Goal: Information Seeking & Learning: Learn about a topic

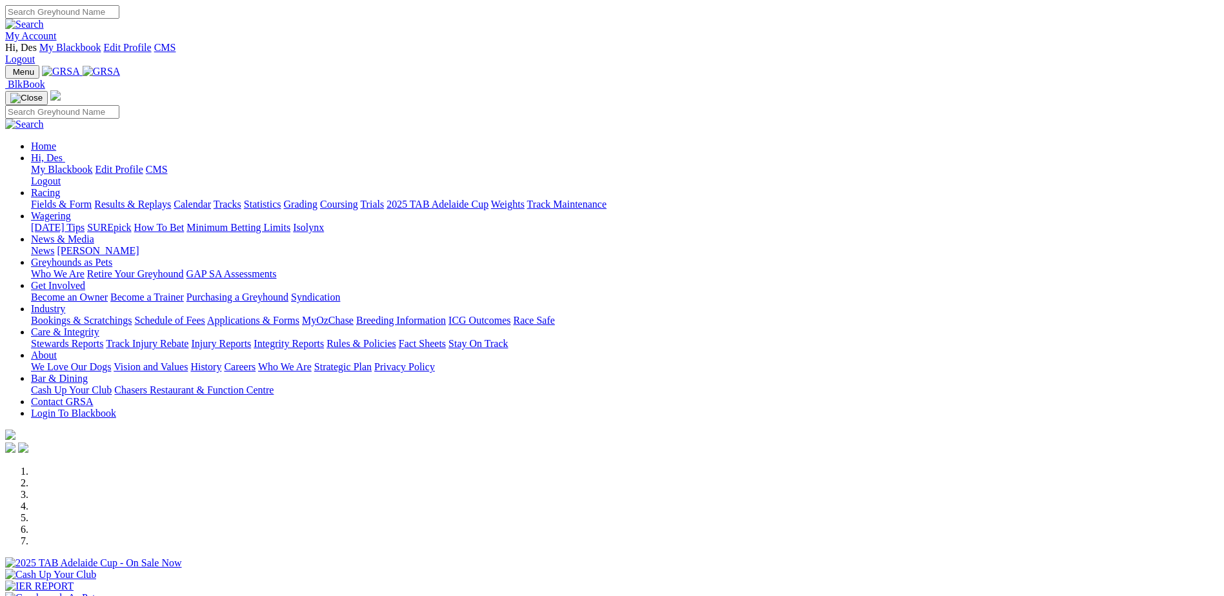
click at [171, 199] on link "Results & Replays" at bounding box center [132, 204] width 77 height 11
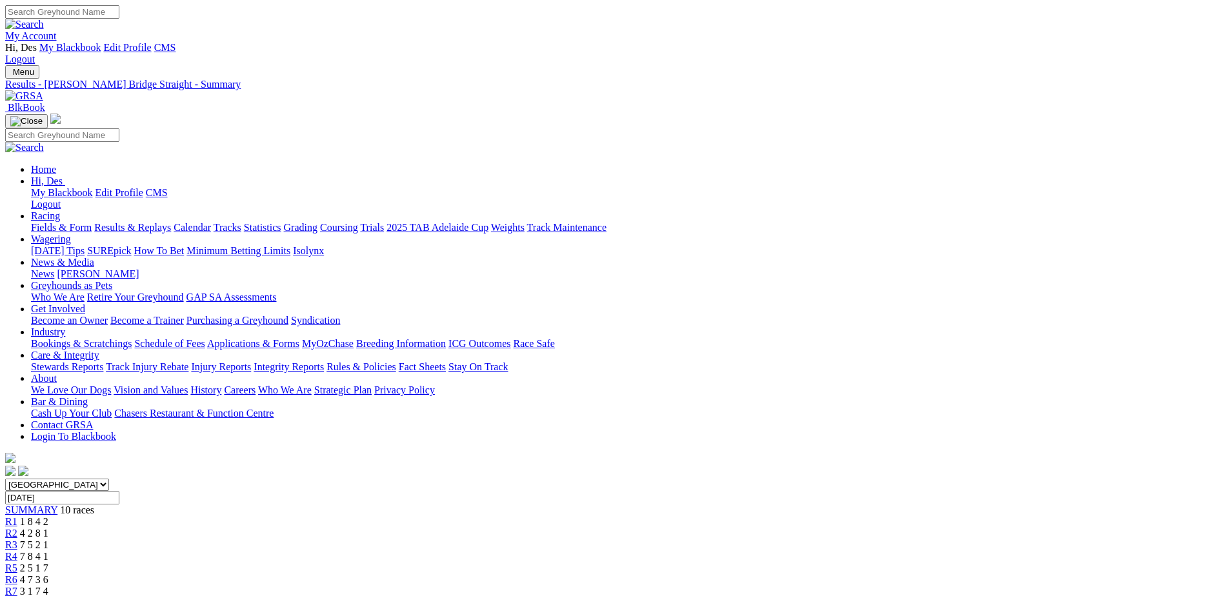
click at [57, 30] on link "My Account" at bounding box center [31, 35] width 52 height 11
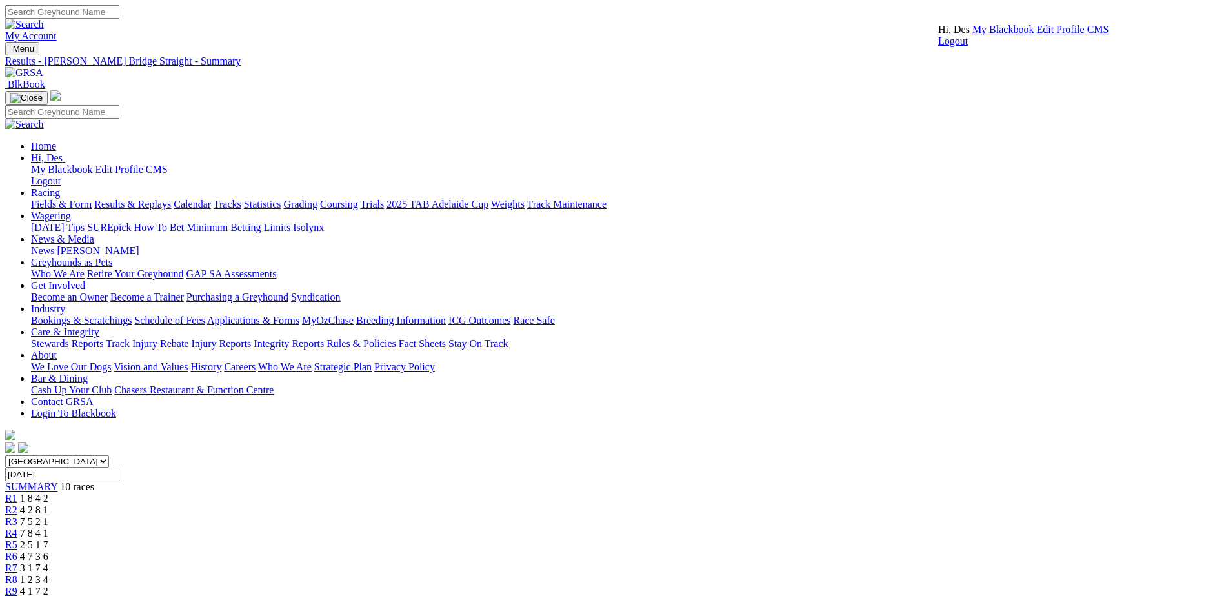
click at [1087, 35] on link "CMS" at bounding box center [1098, 29] width 22 height 11
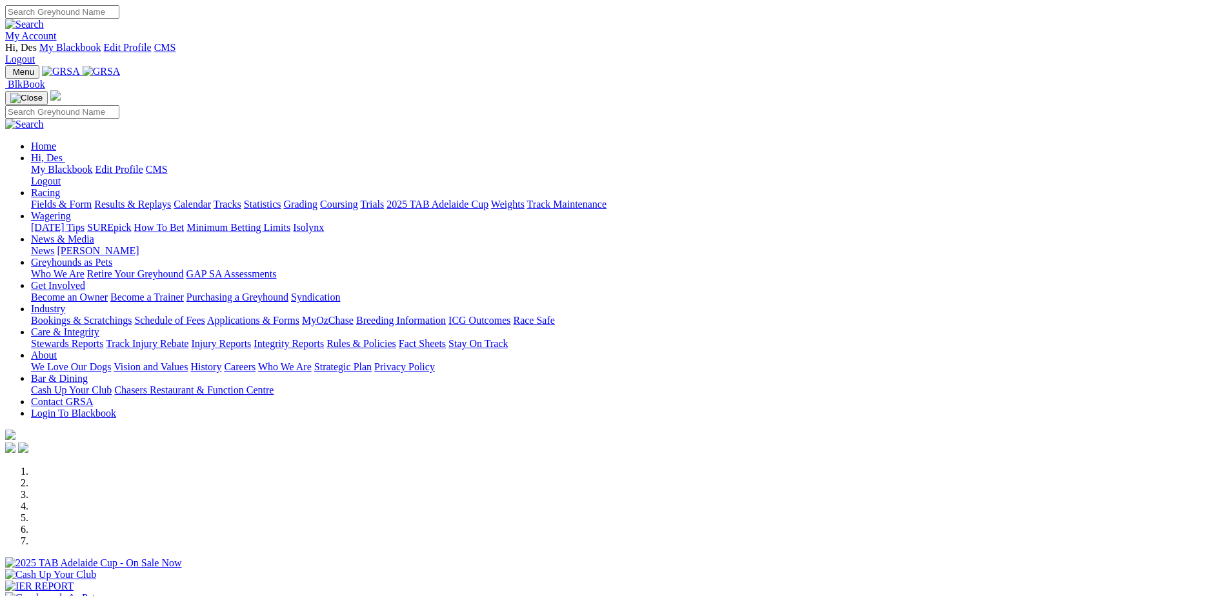
click at [103, 338] on link "Stewards Reports" at bounding box center [67, 343] width 72 height 11
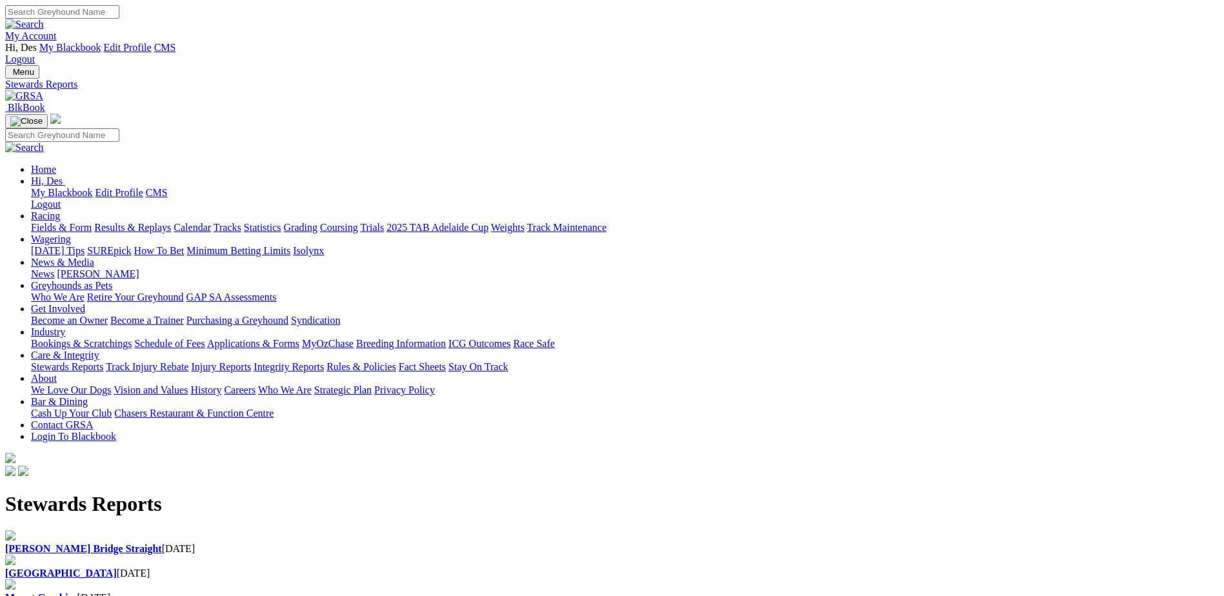
click at [250, 492] on h1 "Stewards Reports" at bounding box center [612, 504] width 1214 height 24
click at [162, 543] on b "Murray Bridge Straight" at bounding box center [83, 548] width 157 height 11
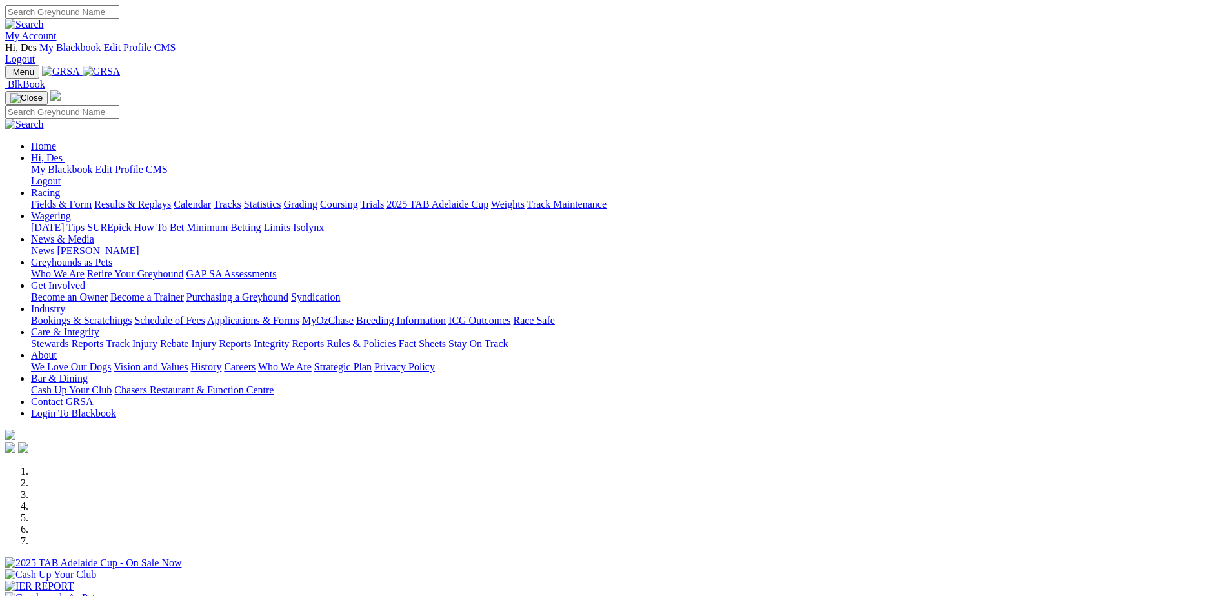
scroll to position [194, 0]
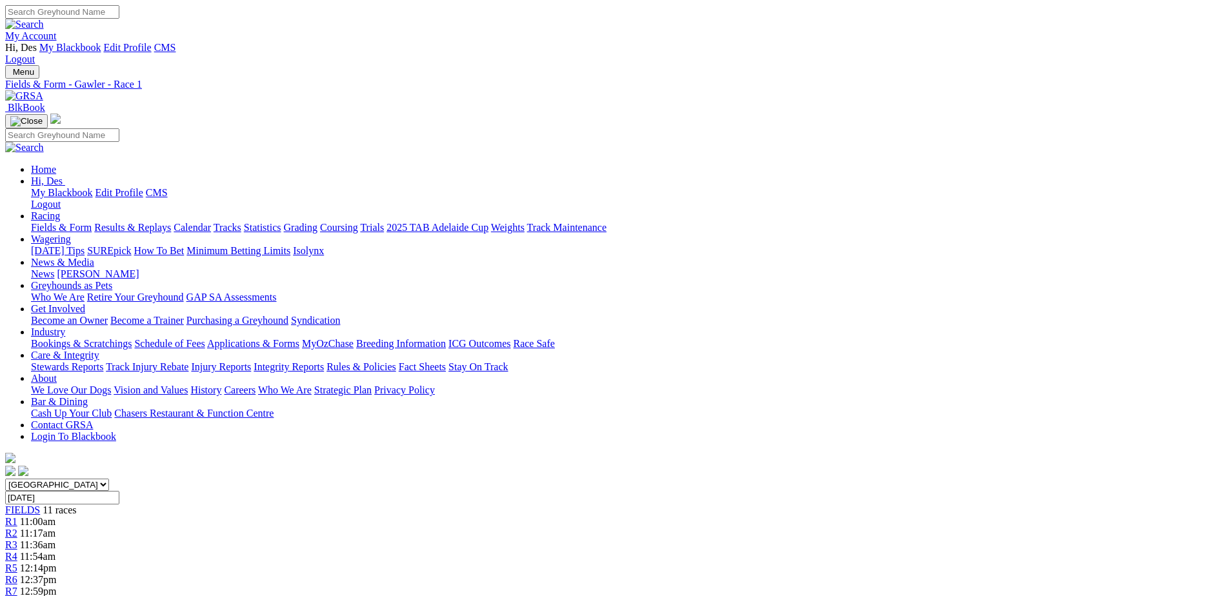
click at [643, 168] on link "PDF" at bounding box center [633, 162] width 19 height 11
click at [387, 528] on div "R2 11:17am" at bounding box center [612, 534] width 1214 height 12
click at [17, 539] on span "R3" at bounding box center [11, 544] width 12 height 11
click at [17, 551] on span "R4" at bounding box center [11, 556] width 12 height 11
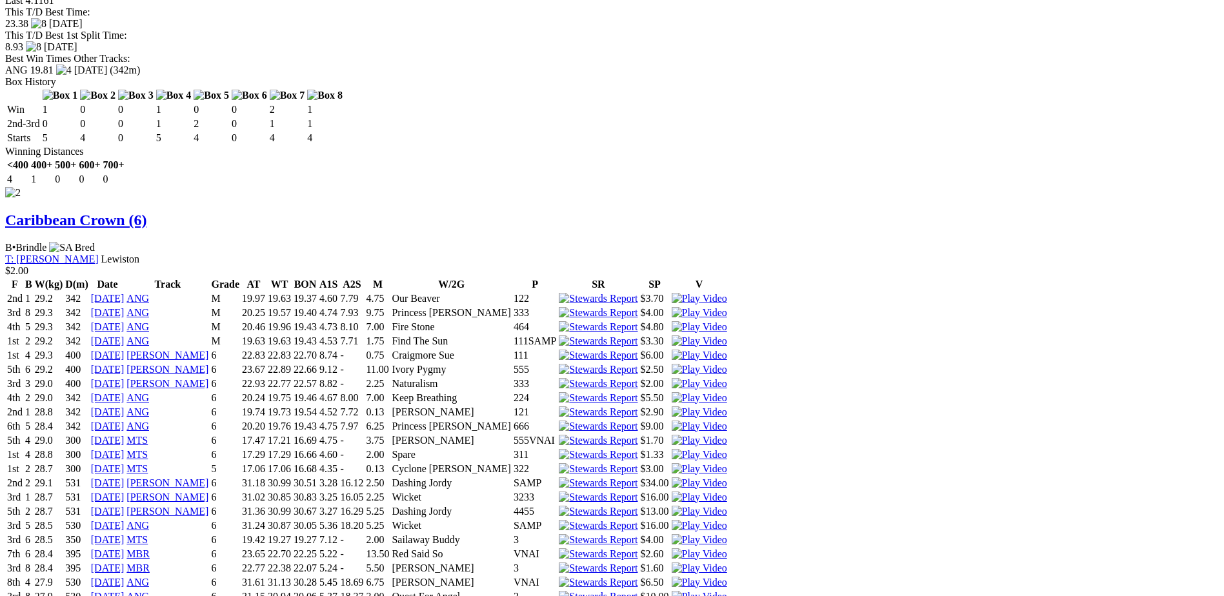
scroll to position [2000, 0]
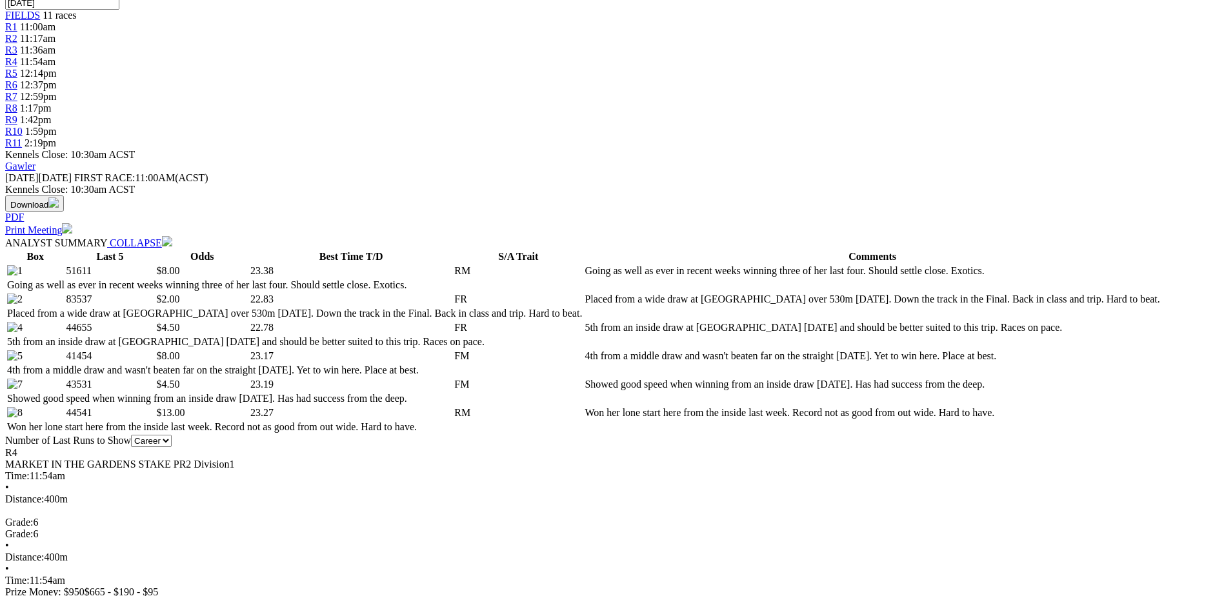
scroll to position [0, 0]
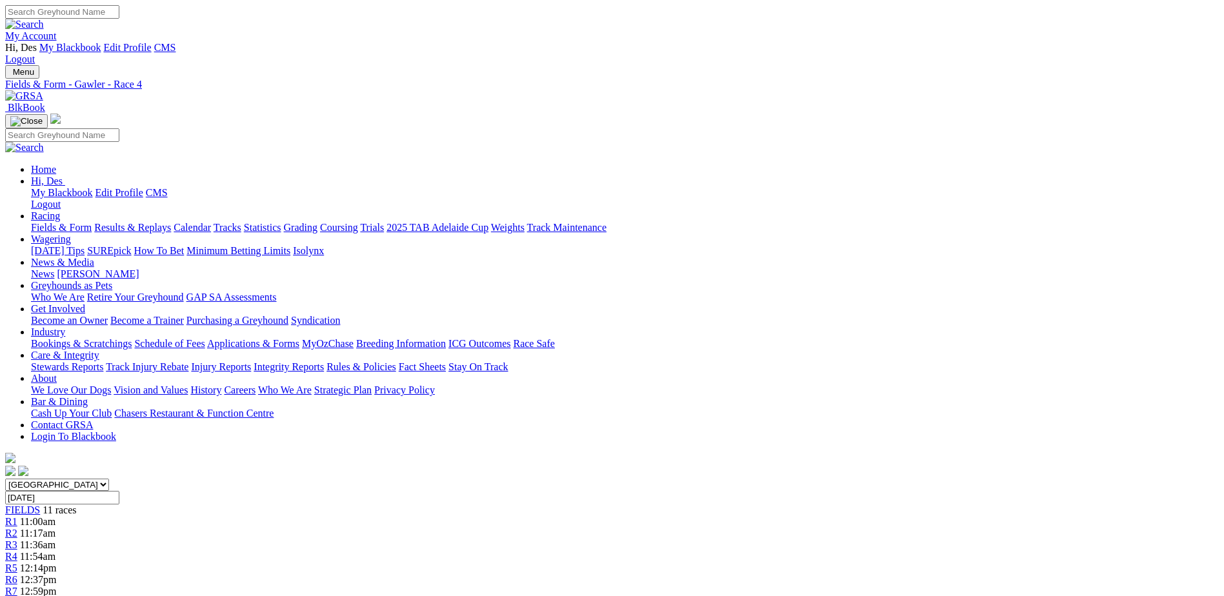
click at [17, 563] on span "R5" at bounding box center [11, 568] width 12 height 11
click at [57, 574] on span "12:37pm" at bounding box center [38, 579] width 37 height 11
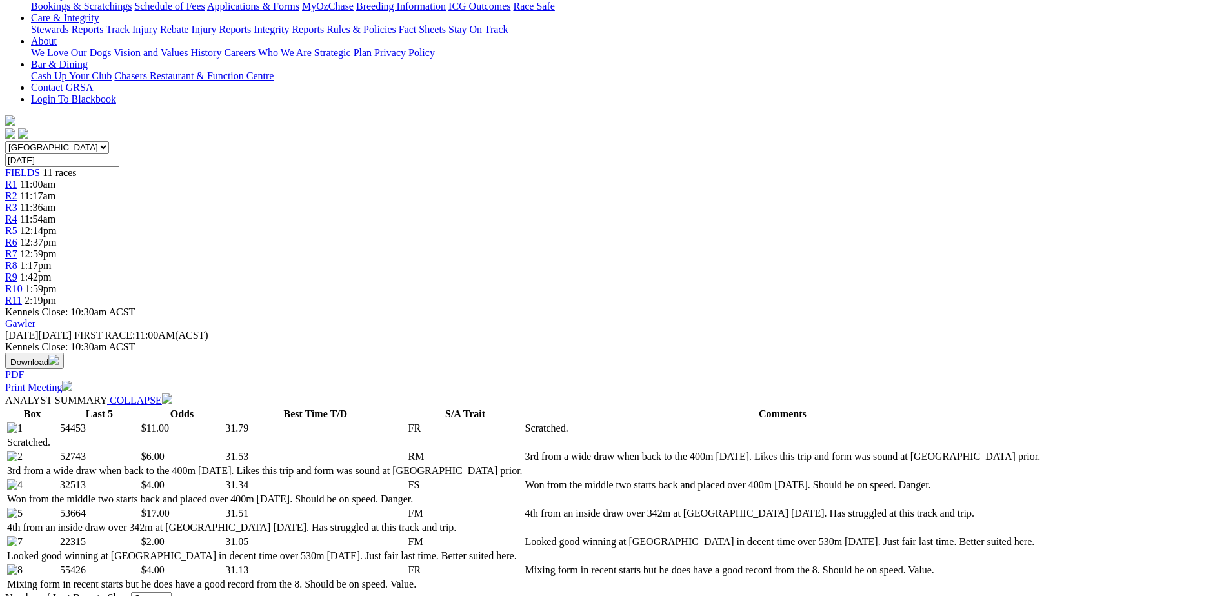
scroll to position [78, 0]
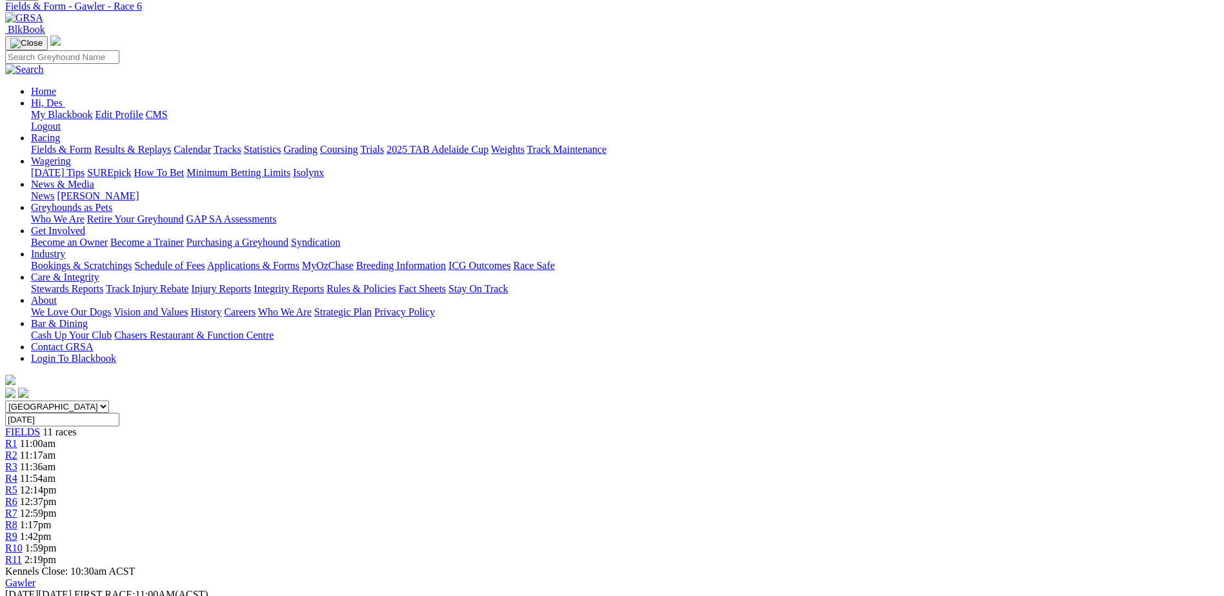
click at [17, 508] on span "R7" at bounding box center [11, 513] width 12 height 11
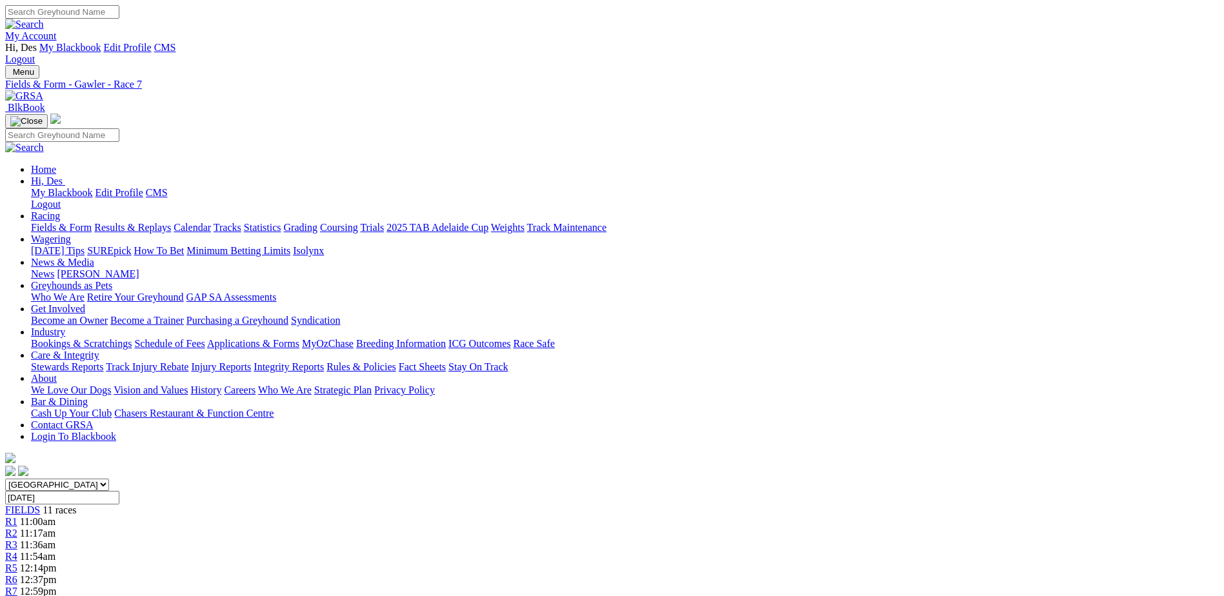
click at [52, 596] on span "1:17pm" at bounding box center [36, 602] width 32 height 11
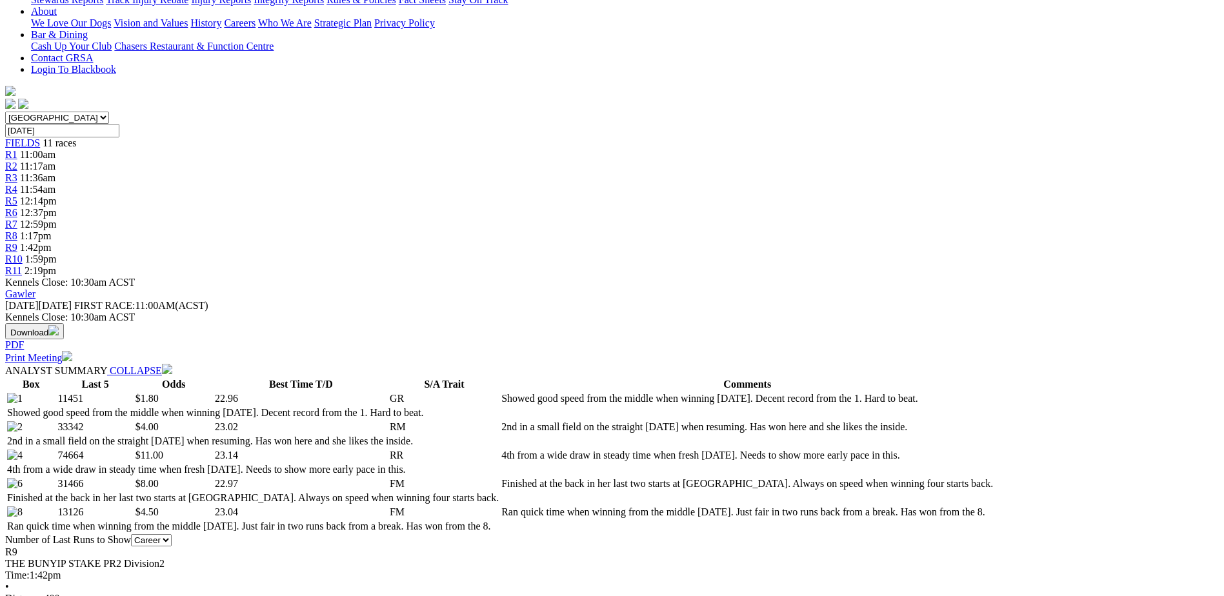
scroll to position [516, 0]
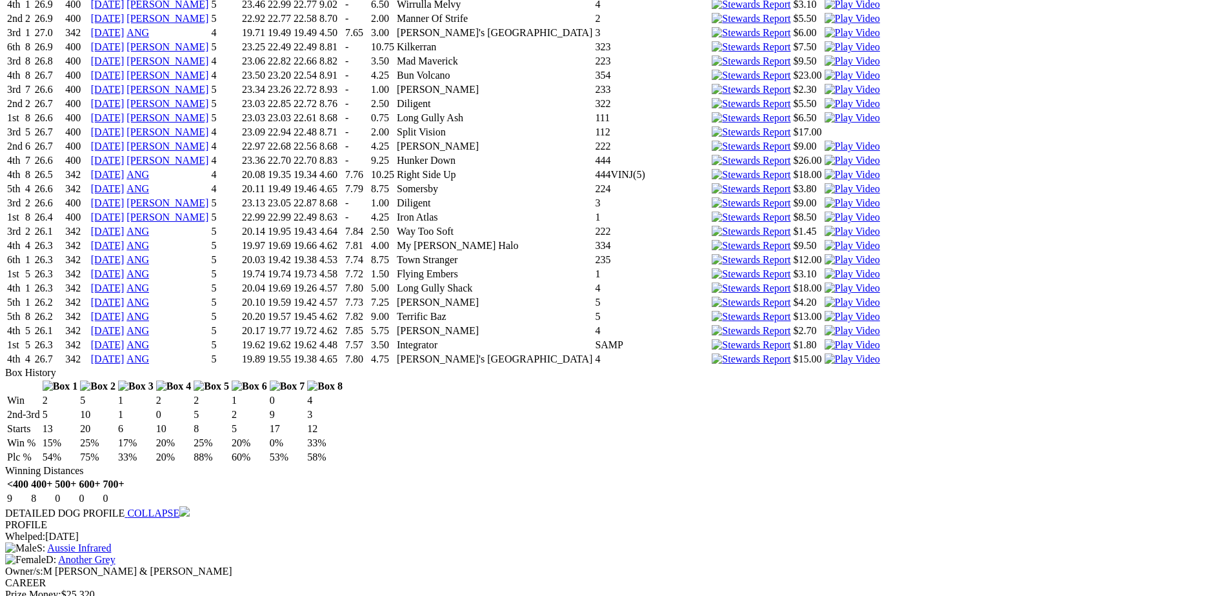
scroll to position [5936, 0]
